Goal: Check status: Check status

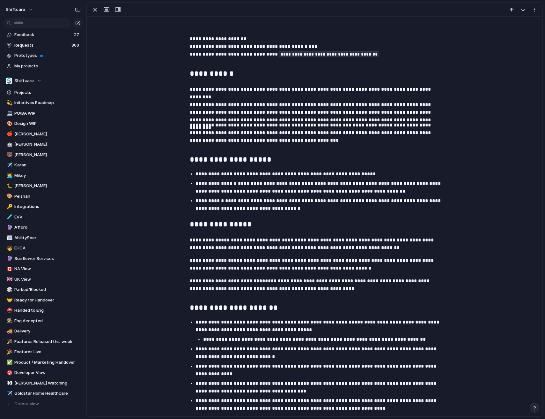
scroll to position [155, 0]
